Goal: Transaction & Acquisition: Purchase product/service

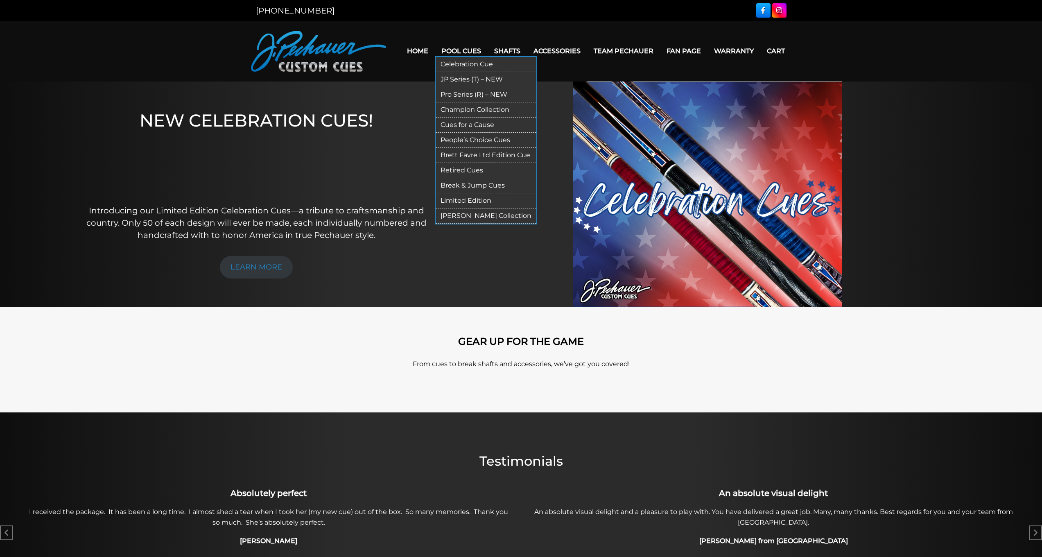
click at [454, 47] on link "Pool Cues" at bounding box center [461, 51] width 53 height 21
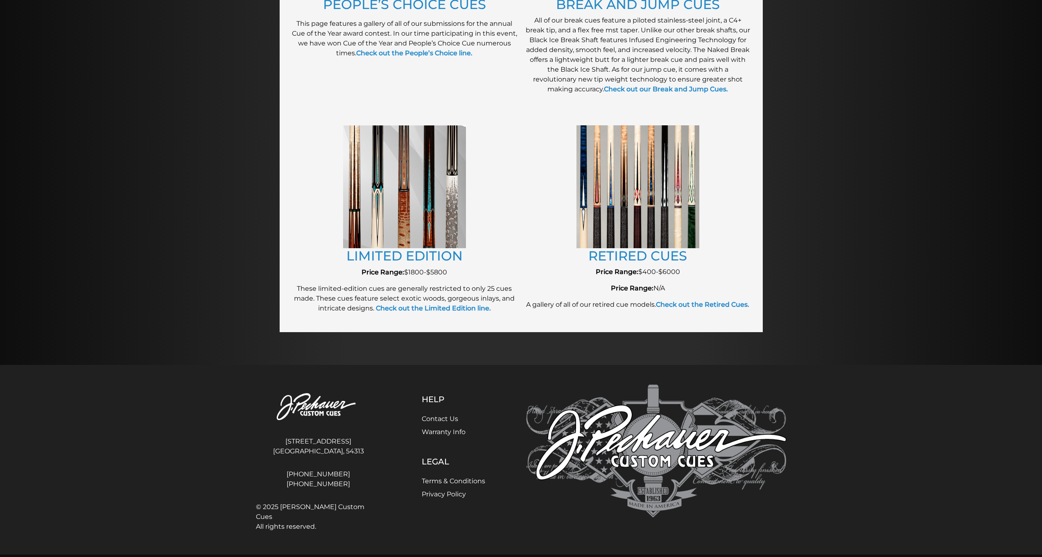
scroll to position [805, 0]
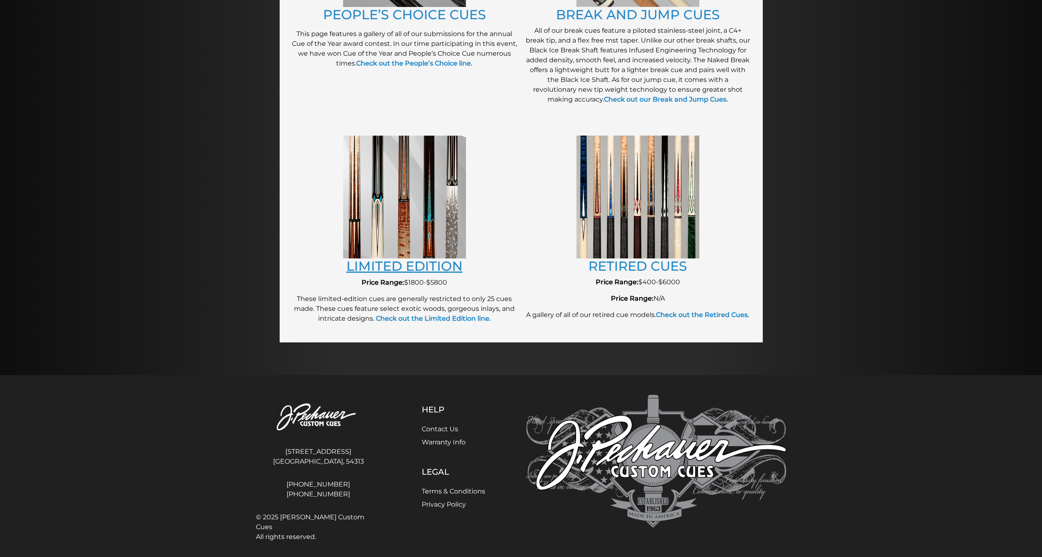
click at [410, 262] on link "LIMITED EDITION" at bounding box center [404, 266] width 116 height 16
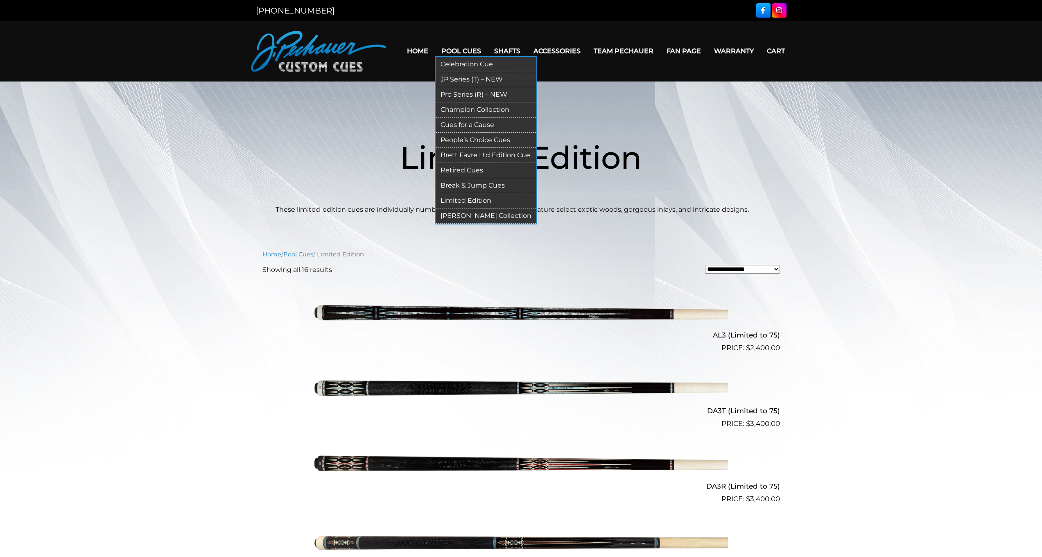
click at [461, 219] on link "[PERSON_NAME] Collection" at bounding box center [486, 215] width 101 height 15
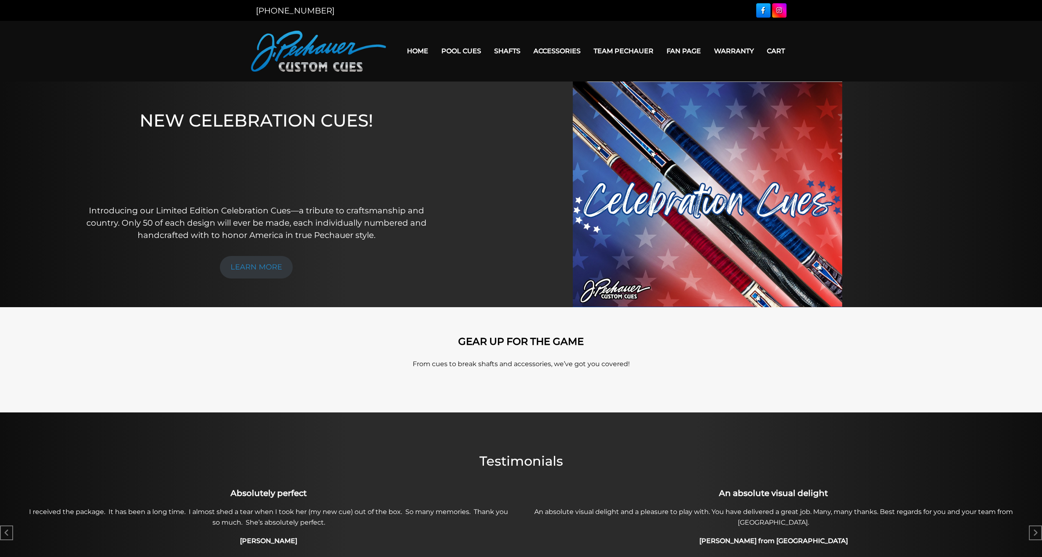
click at [481, 252] on div at bounding box center [707, 194] width 521 height 226
click at [605, 51] on link "Team Pechauer" at bounding box center [623, 51] width 73 height 21
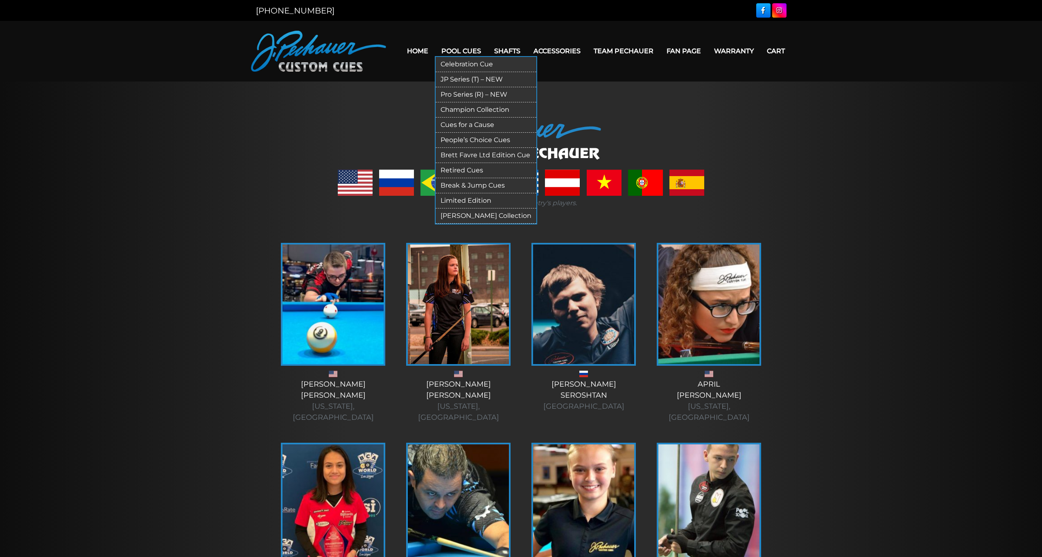
click at [452, 63] on link "Celebration Cue" at bounding box center [486, 64] width 101 height 15
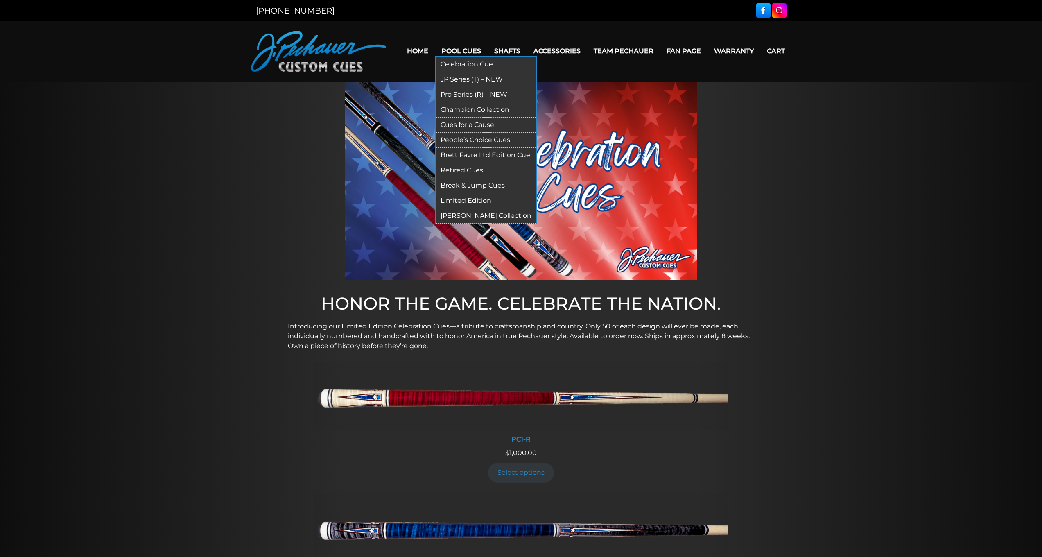
click at [449, 50] on link "Pool Cues" at bounding box center [461, 51] width 53 height 21
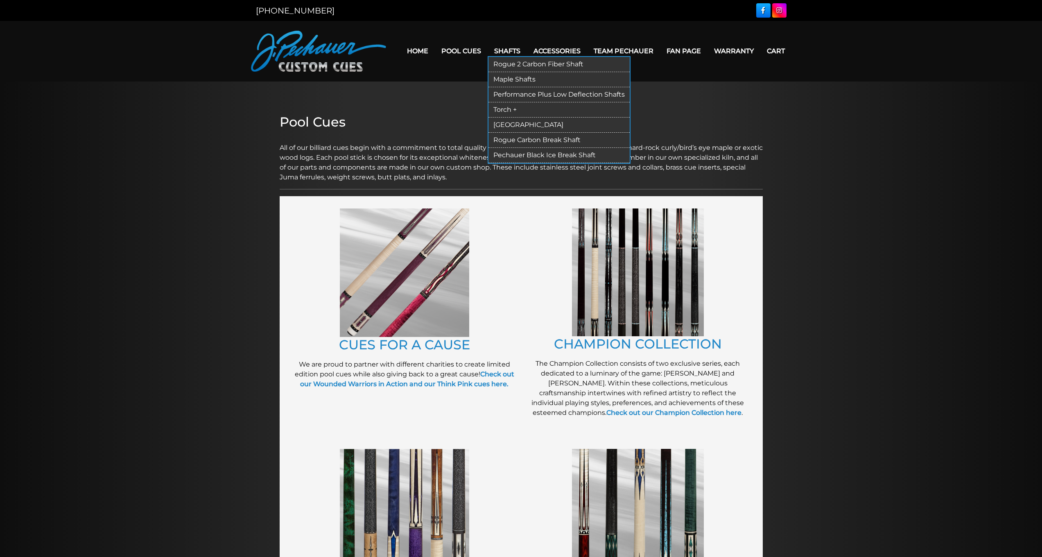
click at [499, 122] on link "[GEOGRAPHIC_DATA]" at bounding box center [558, 124] width 141 height 15
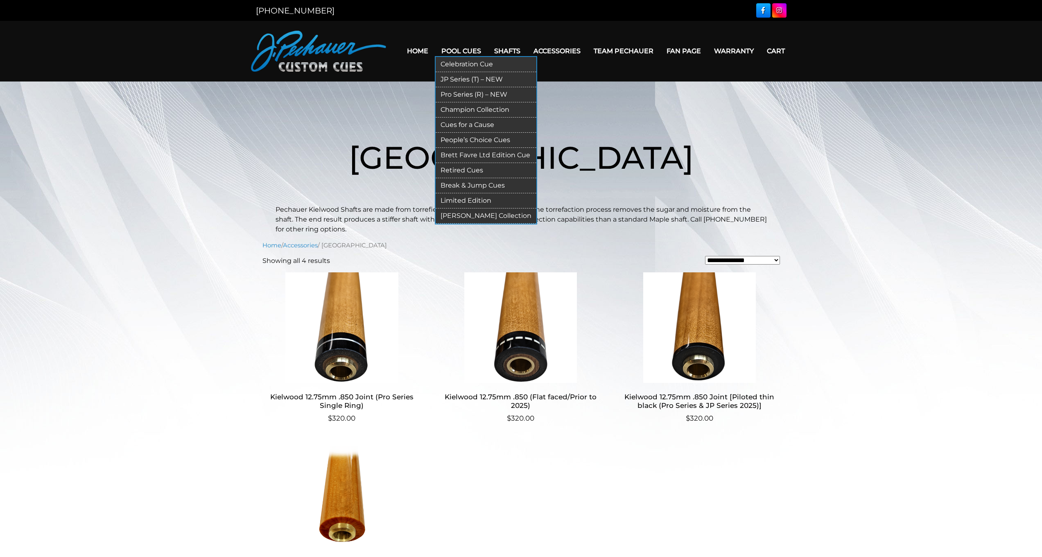
click at [462, 217] on link "[PERSON_NAME] Collection" at bounding box center [486, 215] width 101 height 15
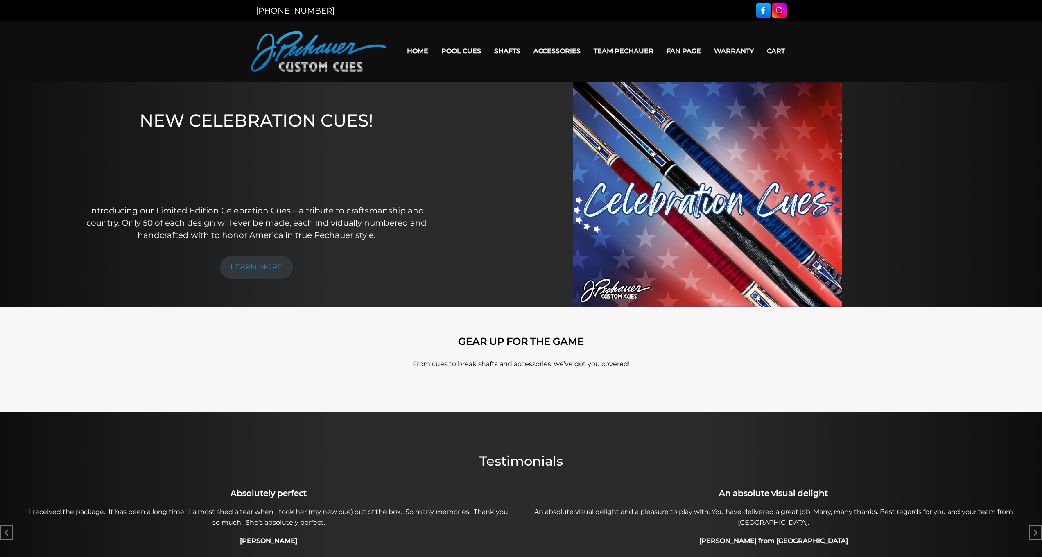
click at [661, 220] on img at bounding box center [707, 194] width 269 height 226
click at [495, 346] on strong "GEAR UP FOR THE GAME" at bounding box center [521, 341] width 126 height 12
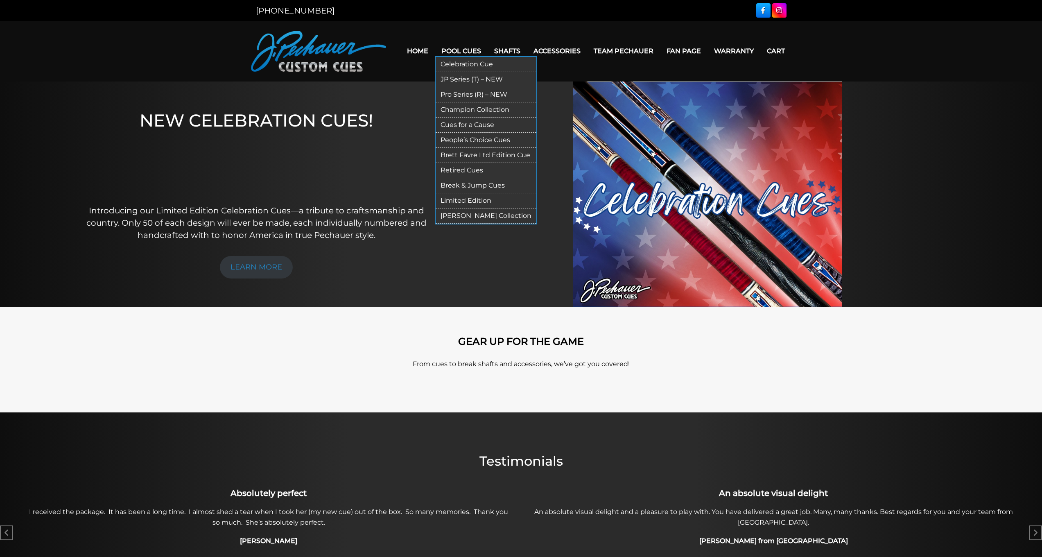
click at [453, 64] on link "Celebration Cue" at bounding box center [486, 64] width 101 height 15
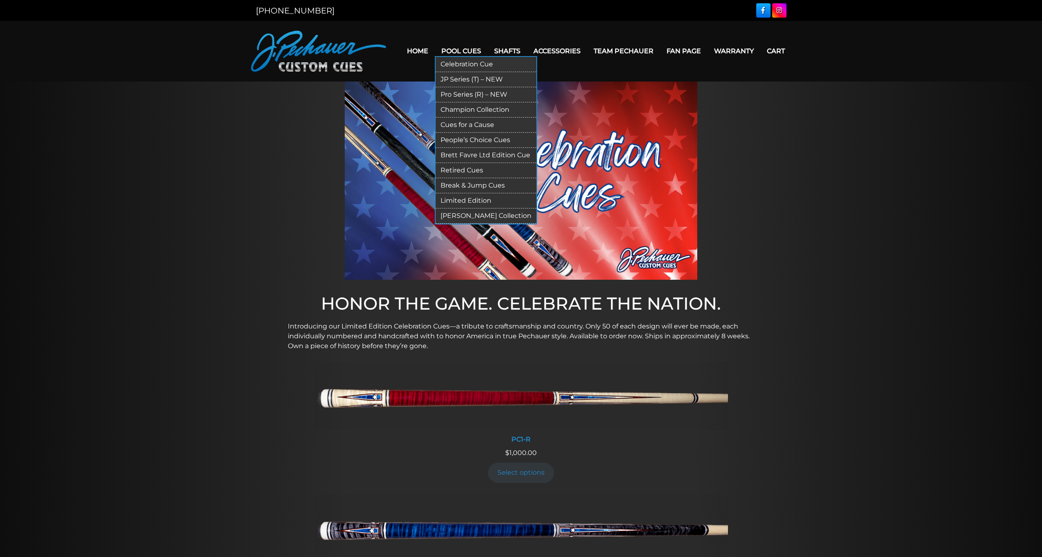
click at [455, 79] on link "JP Series (T) – NEW" at bounding box center [486, 79] width 101 height 15
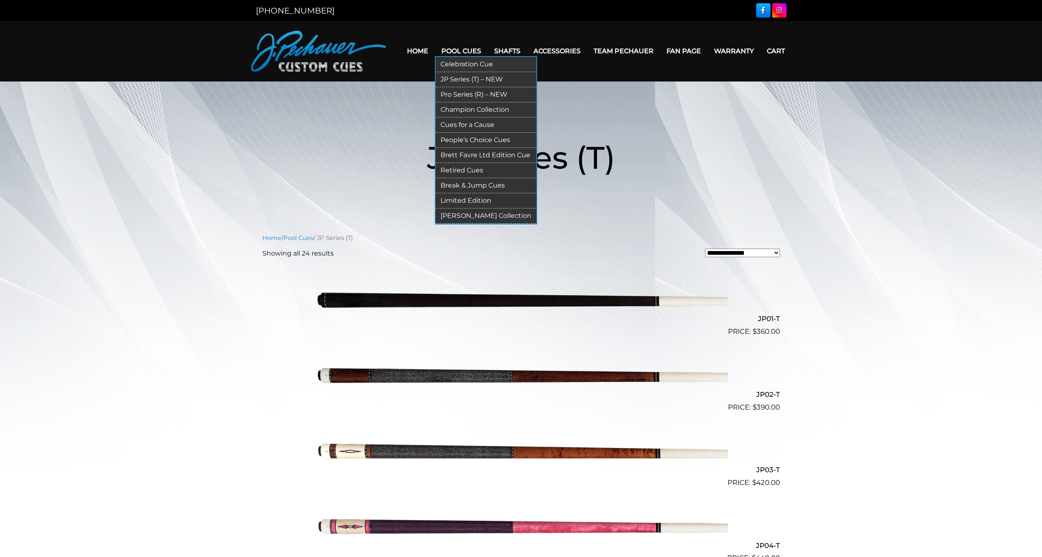
click at [456, 95] on link "Pro Series (R) – NEW" at bounding box center [486, 94] width 101 height 15
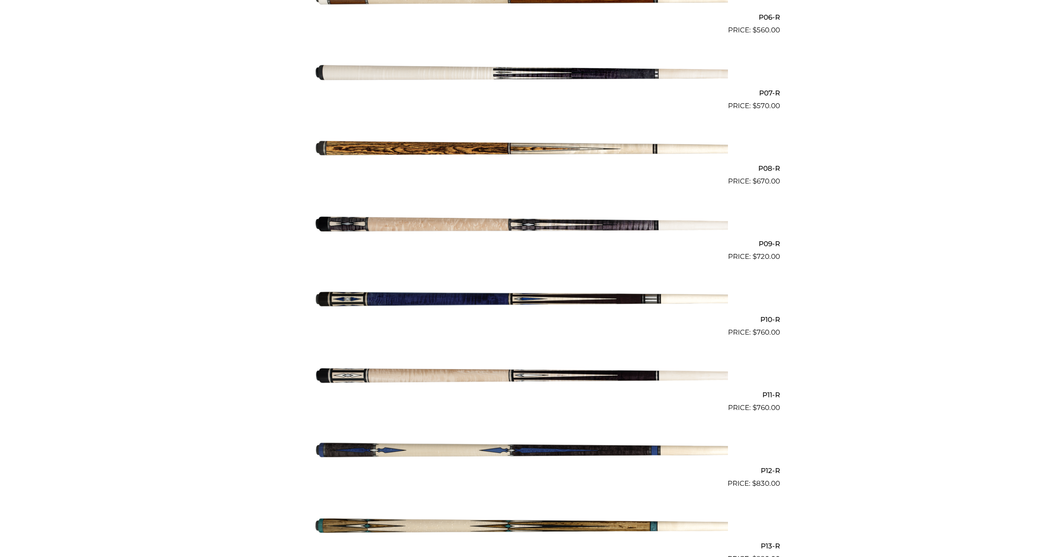
scroll to position [777, 0]
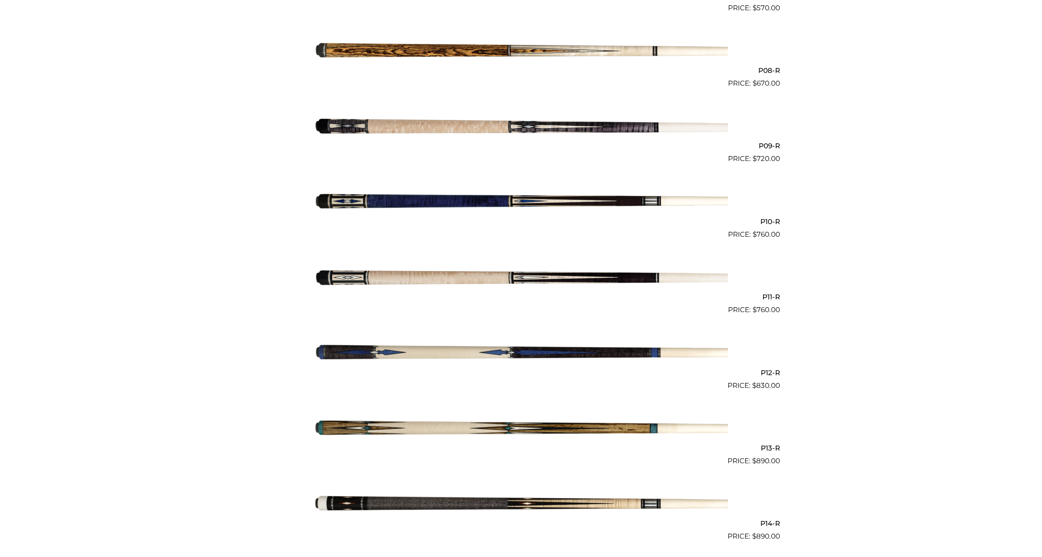
click at [457, 410] on img at bounding box center [520, 428] width 413 height 69
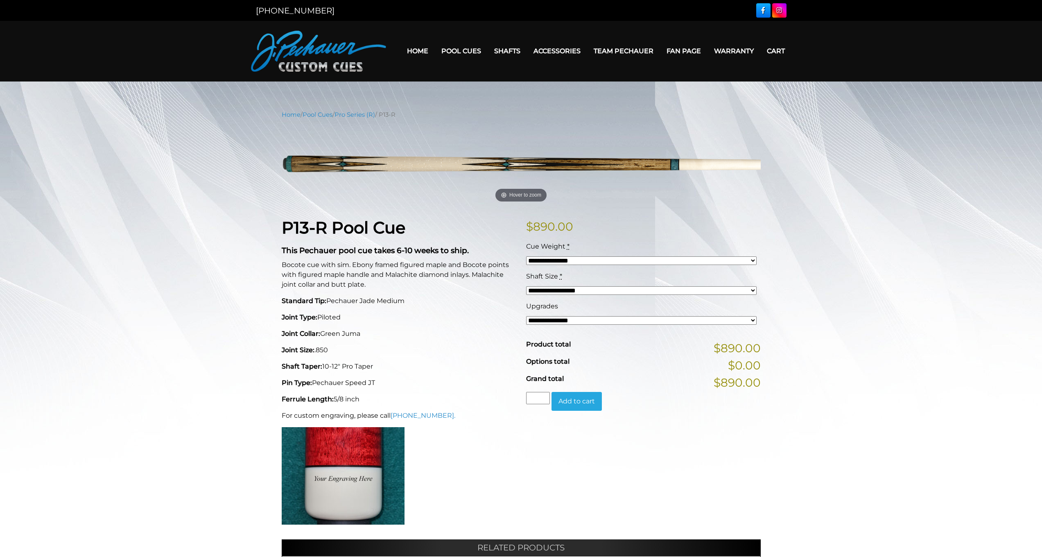
select select "*****"
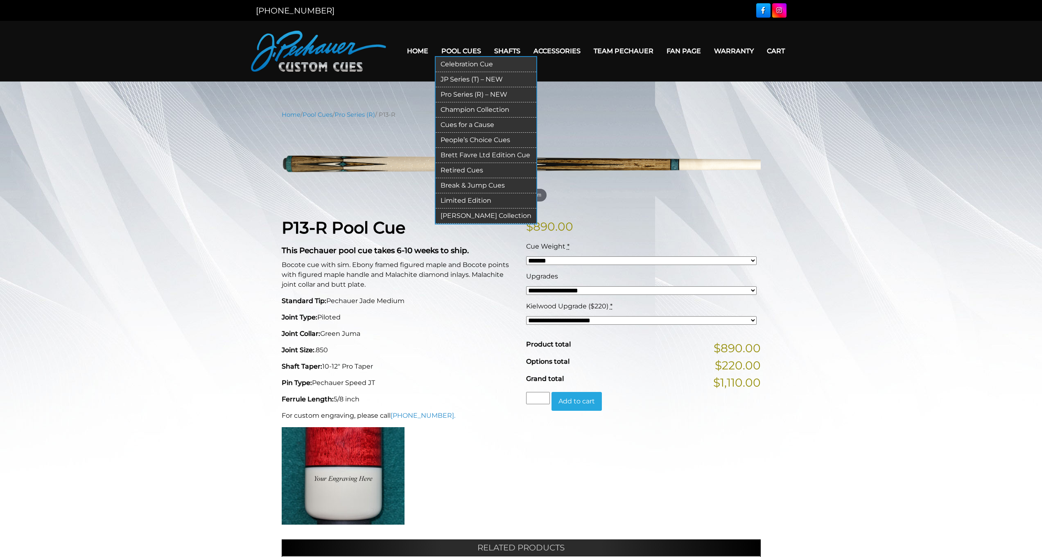
click at [453, 215] on link "[PERSON_NAME] Collection" at bounding box center [486, 215] width 101 height 15
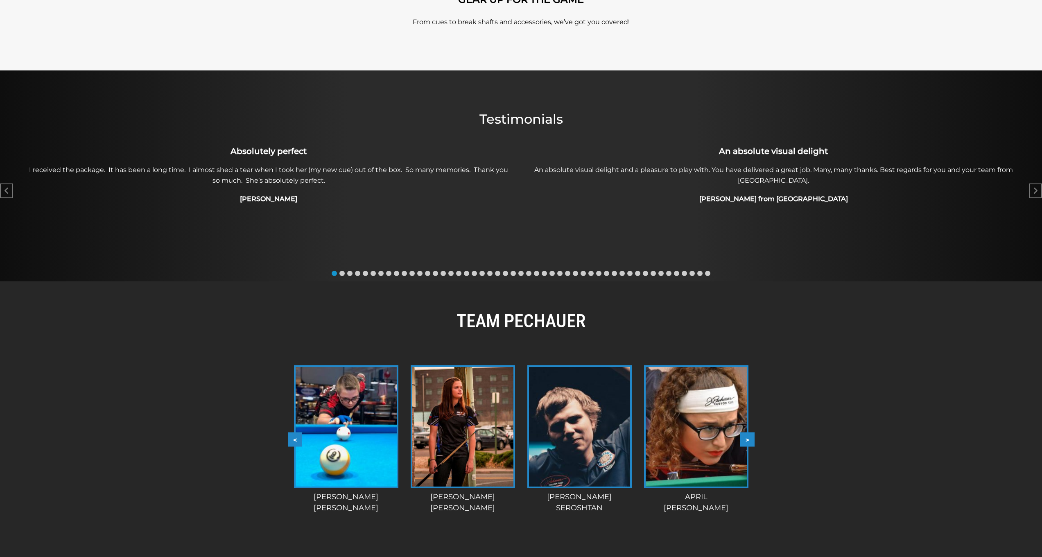
scroll to position [170, 0]
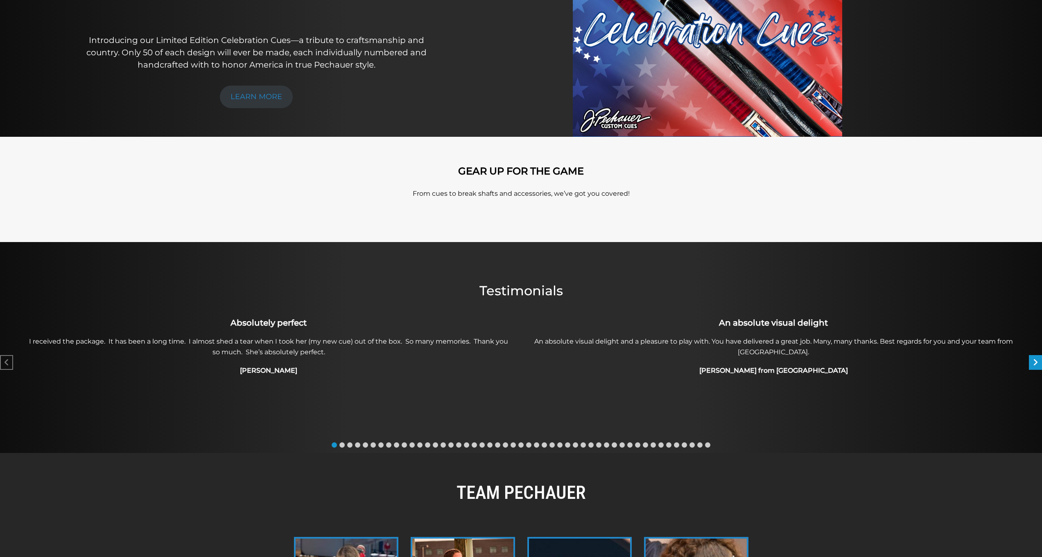
click at [1039, 362] on div "Next slide" at bounding box center [1035, 362] width 13 height 15
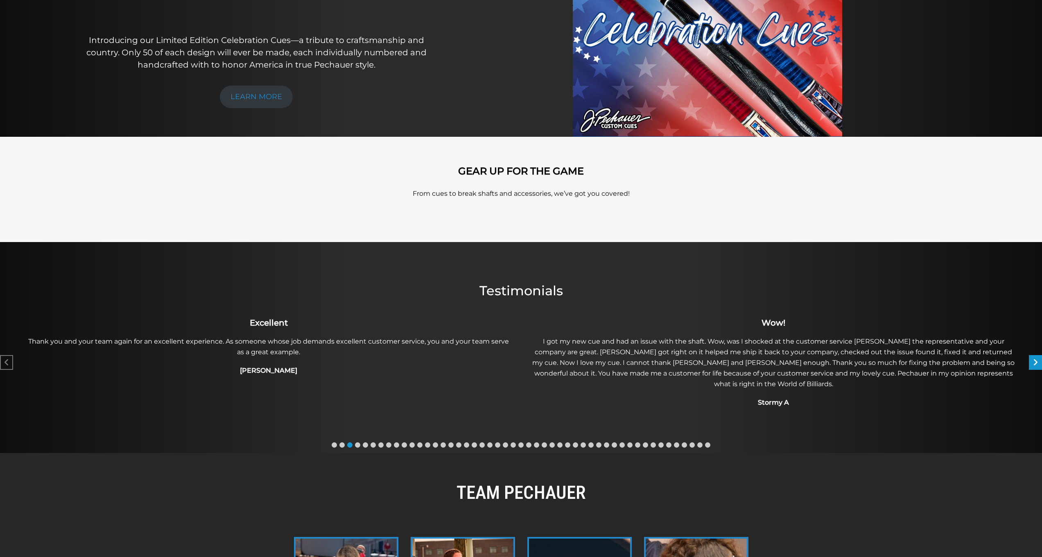
click at [1039, 362] on div "Next slide" at bounding box center [1035, 362] width 13 height 15
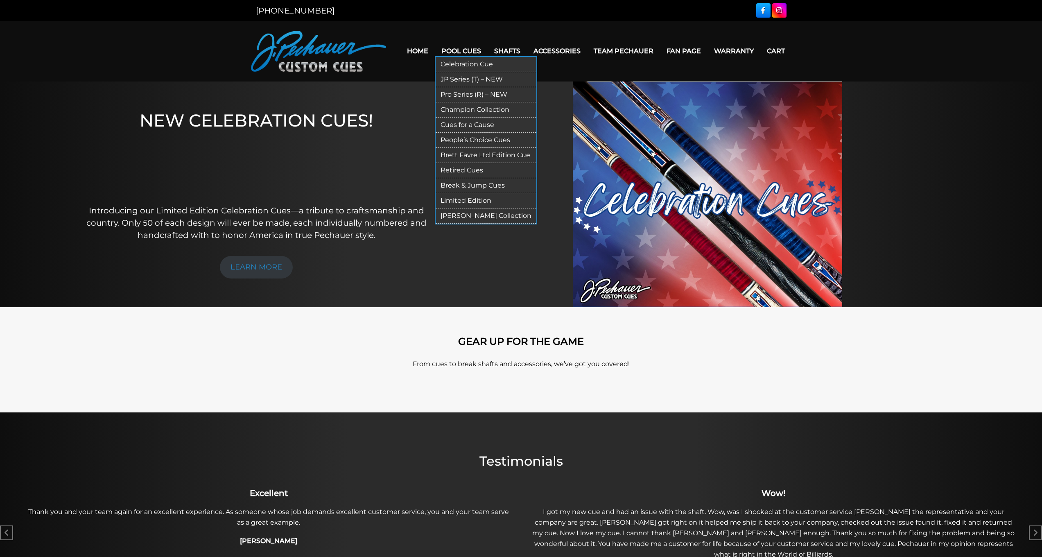
click at [465, 219] on link "[PERSON_NAME] Collection" at bounding box center [486, 215] width 101 height 15
